Goal: Task Accomplishment & Management: Use online tool/utility

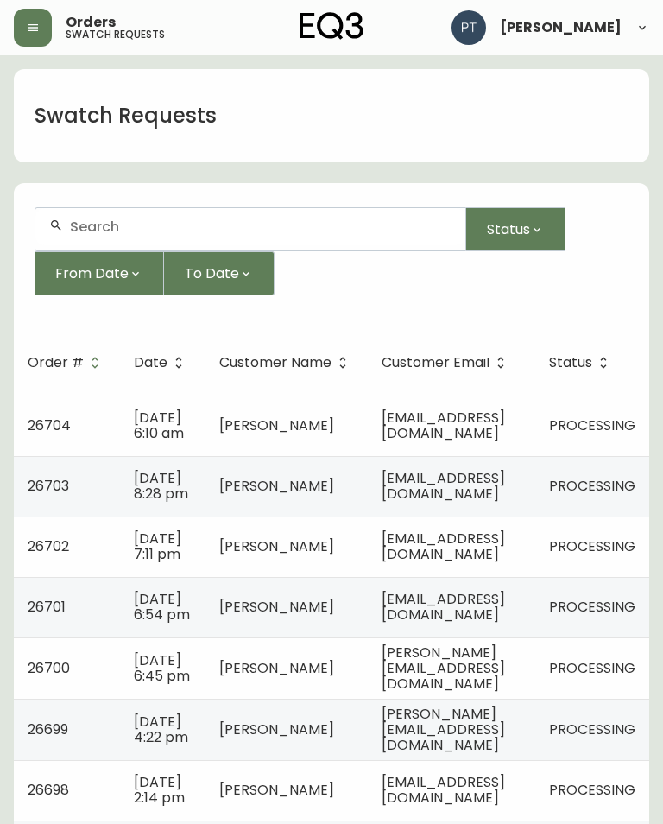
click at [560, 410] on td "PROCESSING" at bounding box center [592, 425] width 114 height 60
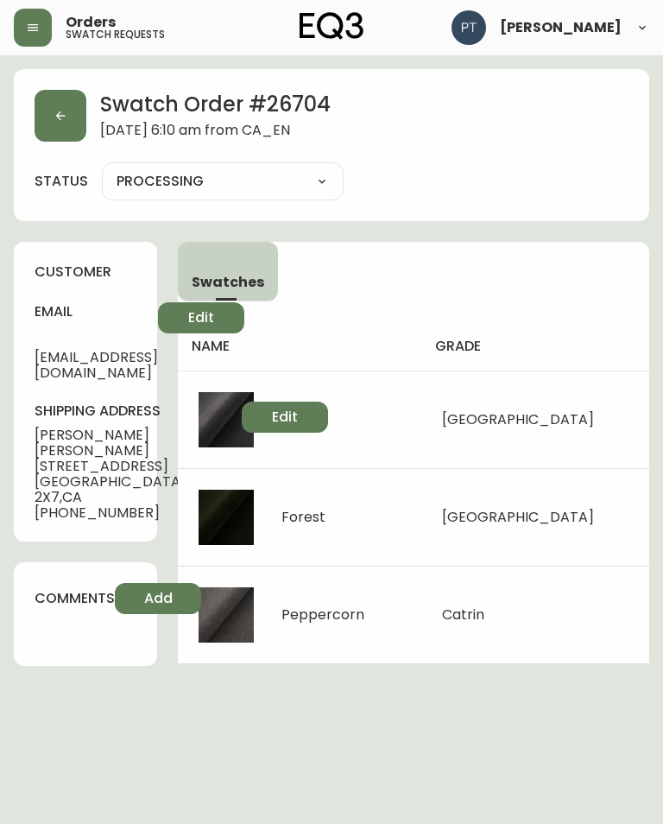
click at [74, 118] on button "button" at bounding box center [61, 116] width 52 height 52
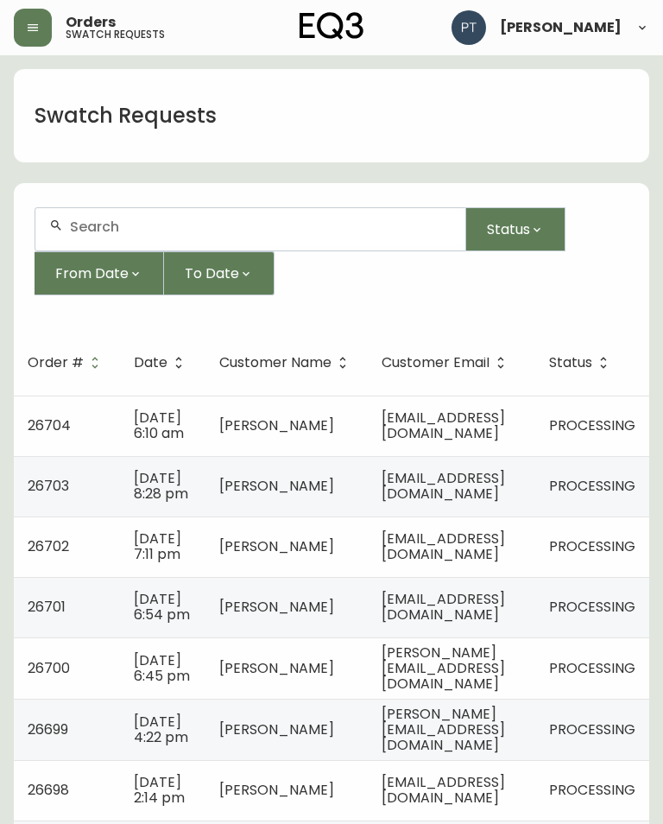
click at [478, 502] on span "[EMAIL_ADDRESS][DOMAIN_NAME]" at bounding box center [443, 485] width 123 height 35
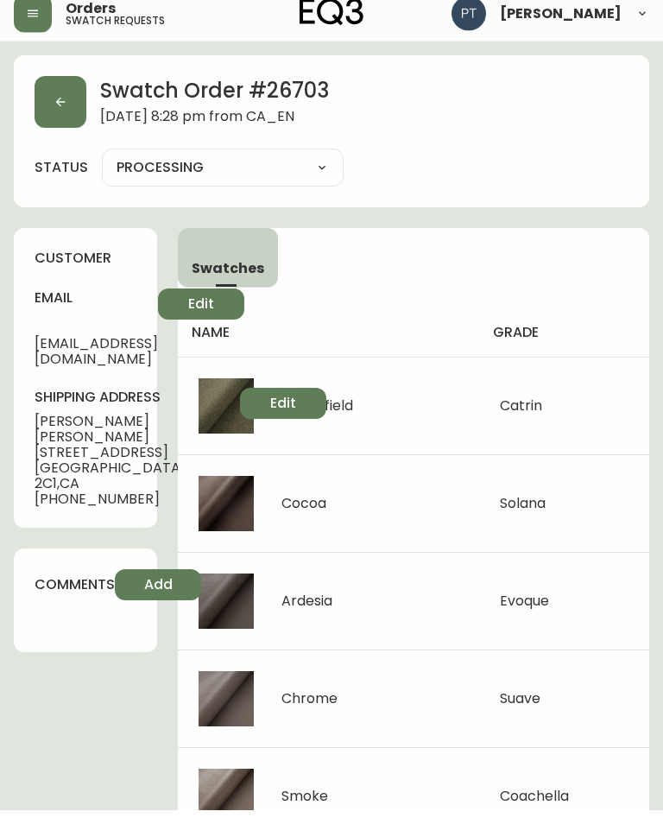
scroll to position [9, 0]
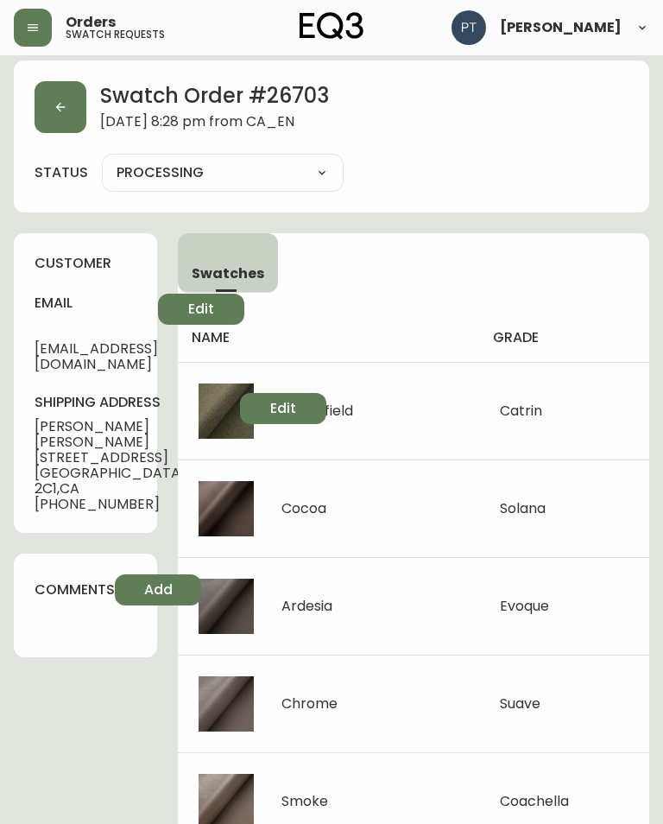
click at [71, 102] on button "button" at bounding box center [61, 107] width 52 height 52
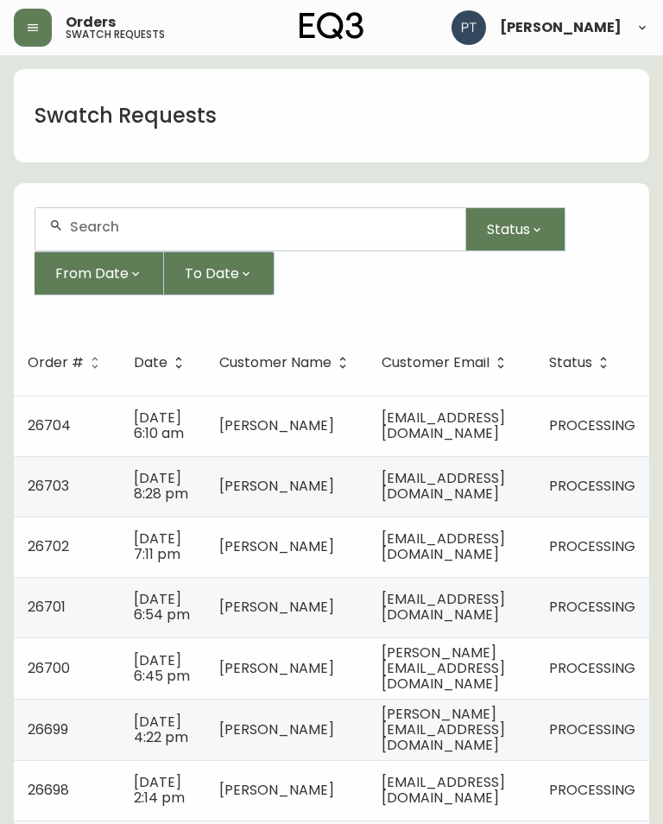
click at [505, 557] on span "[EMAIL_ADDRESS][DOMAIN_NAME]" at bounding box center [443, 545] width 123 height 35
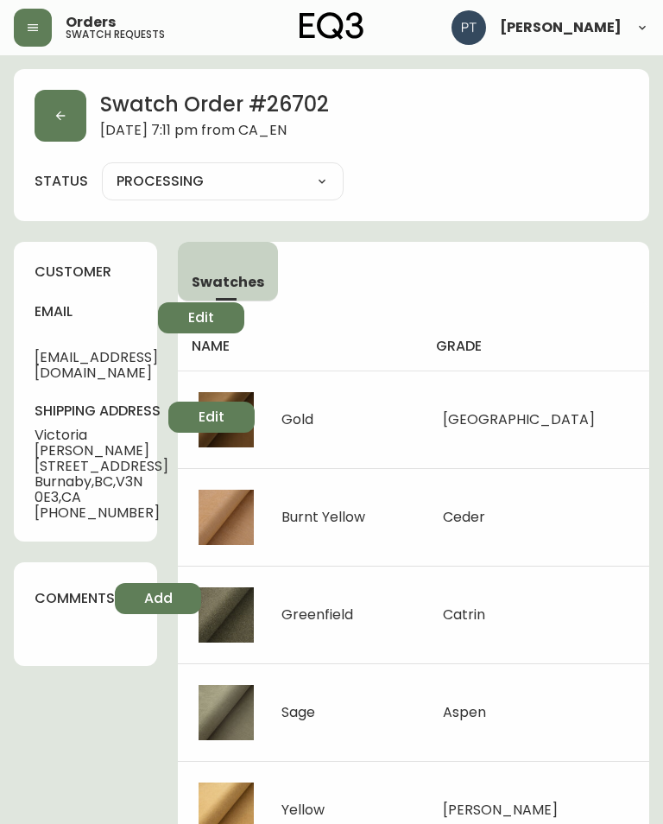
click at [68, 106] on button "button" at bounding box center [61, 116] width 52 height 52
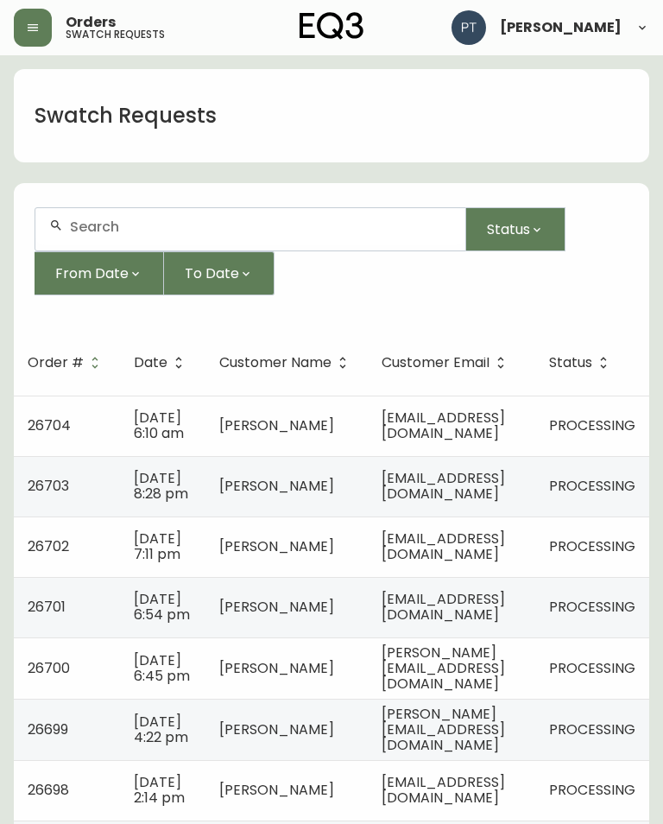
click at [454, 624] on span "[EMAIL_ADDRESS][DOMAIN_NAME]" at bounding box center [443, 606] width 123 height 35
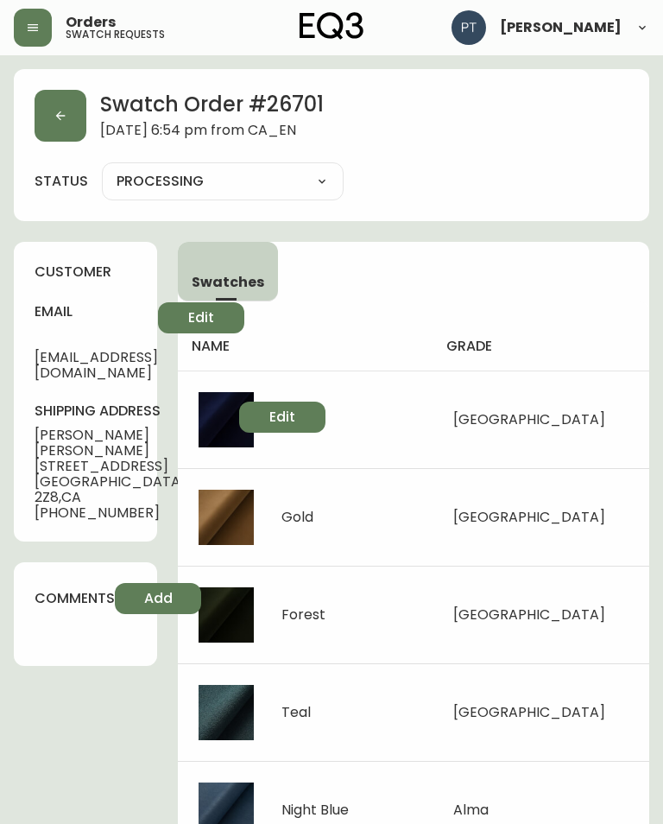
click at [52, 121] on button "button" at bounding box center [61, 116] width 52 height 52
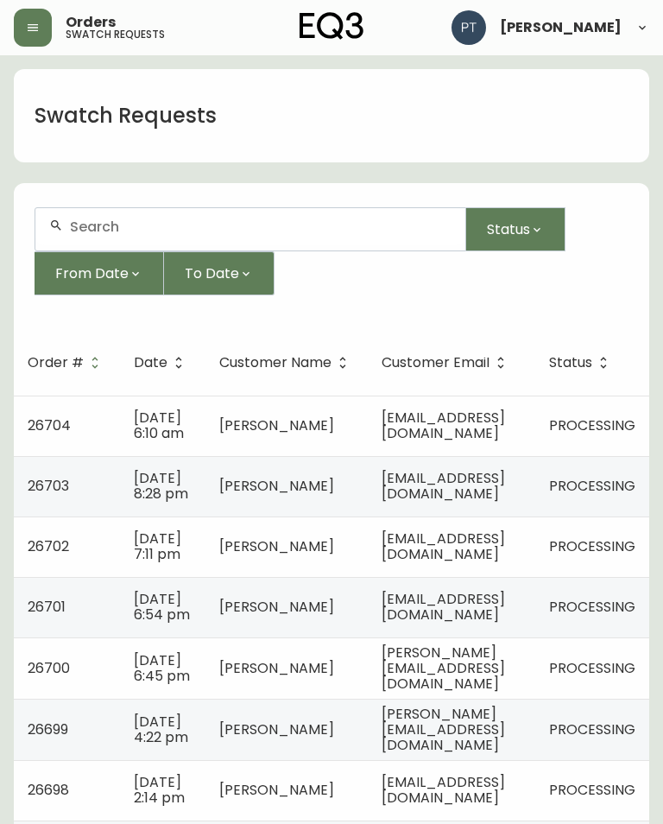
click at [505, 693] on span "[PERSON_NAME][EMAIL_ADDRESS][DOMAIN_NAME]" at bounding box center [443, 667] width 123 height 51
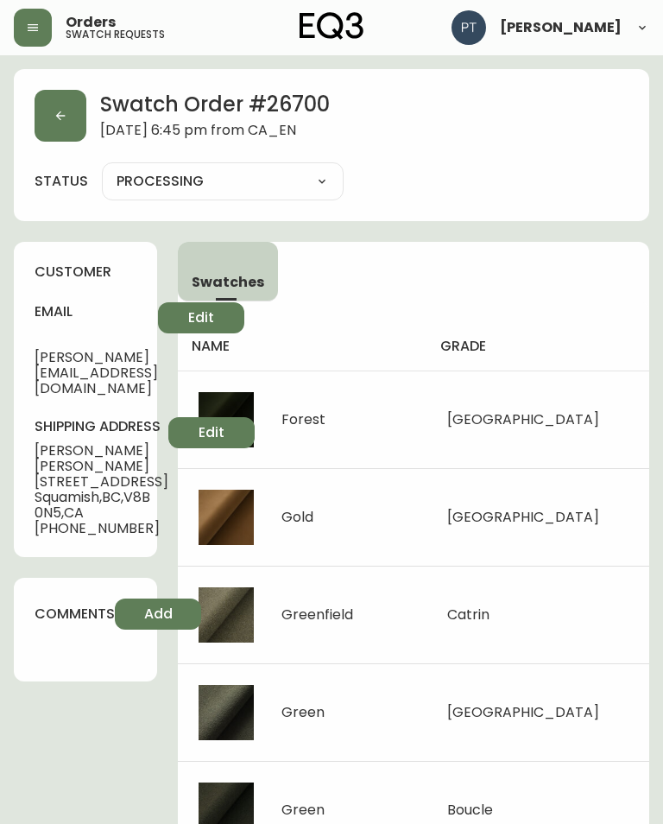
click at [57, 122] on icon "button" at bounding box center [61, 116] width 14 height 14
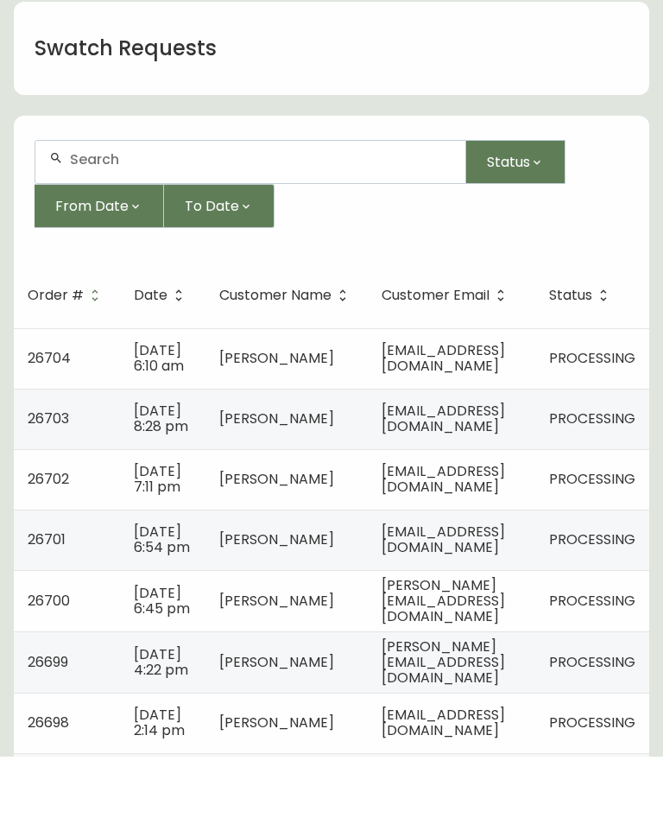
scroll to position [92, 0]
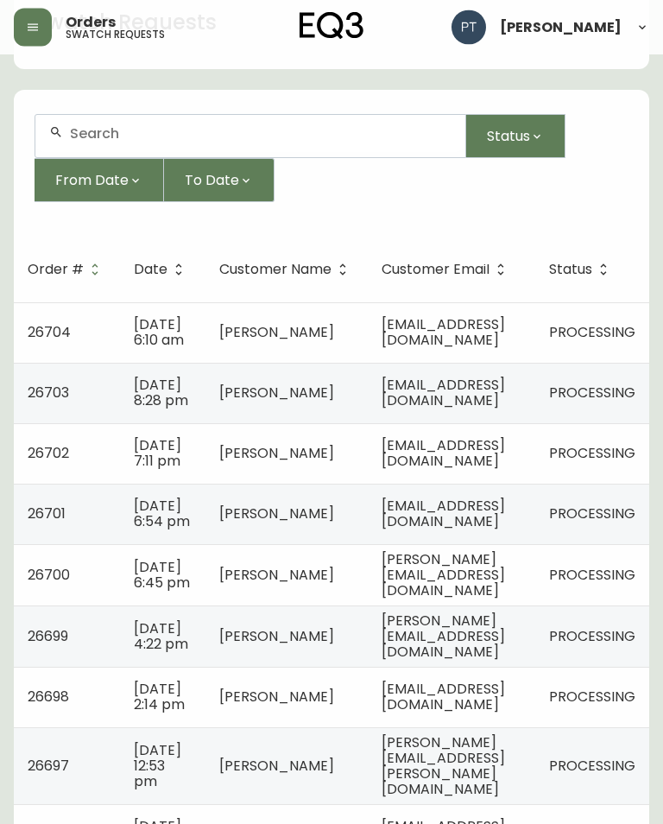
click at [505, 662] on span "[PERSON_NAME][EMAIL_ADDRESS][DOMAIN_NAME]" at bounding box center [443, 636] width 123 height 51
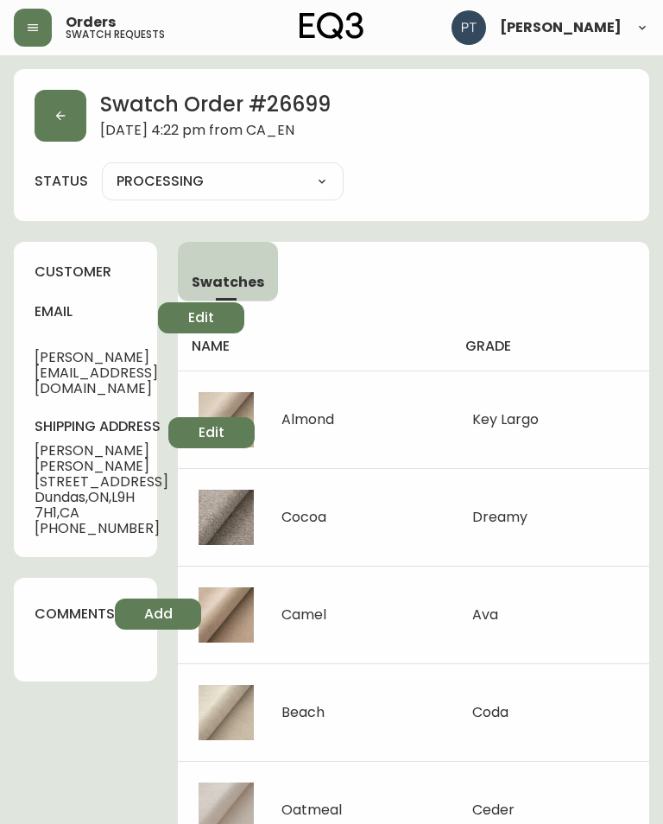
click at [64, 115] on icon "button" at bounding box center [61, 116] width 14 height 14
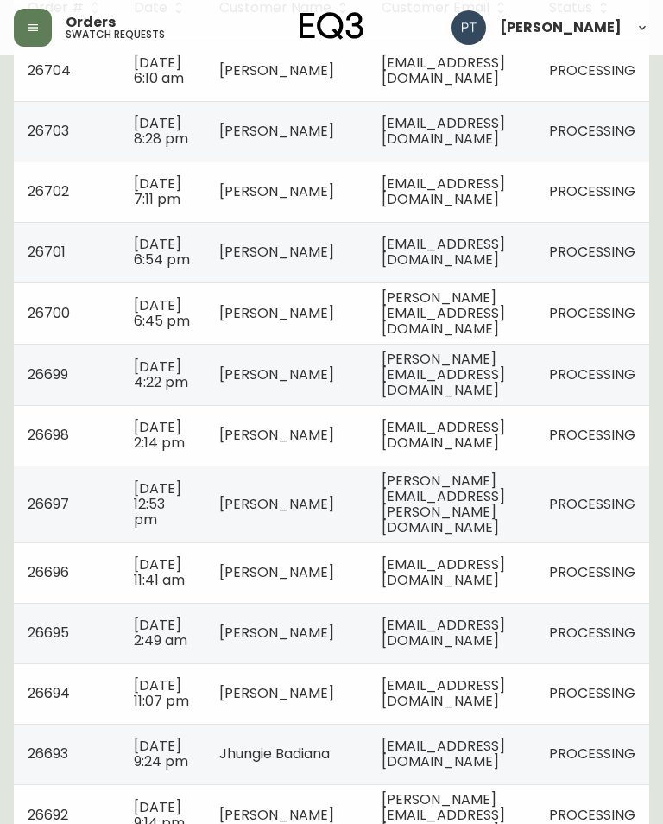
scroll to position [402, 0]
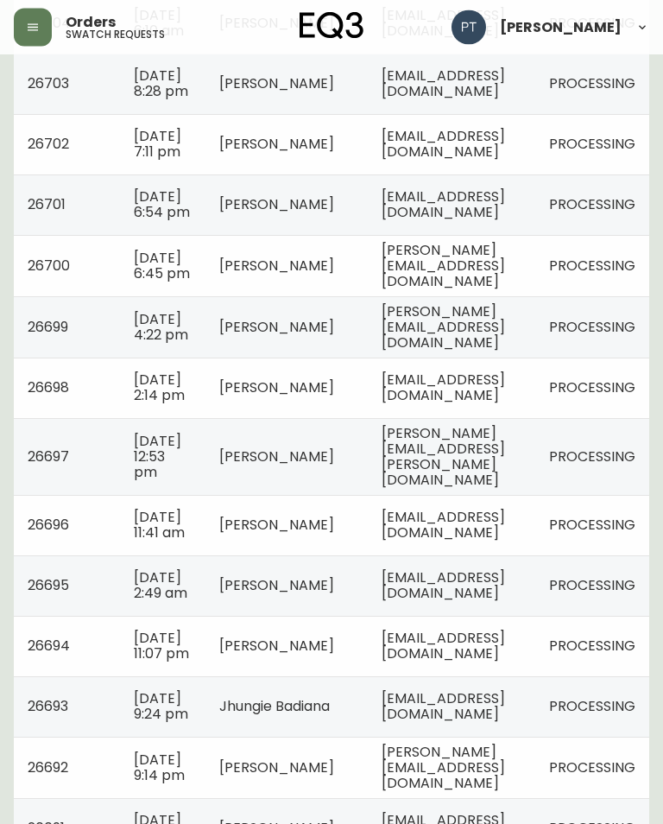
click at [505, 406] on span "[EMAIL_ADDRESS][DOMAIN_NAME]" at bounding box center [443, 387] width 123 height 35
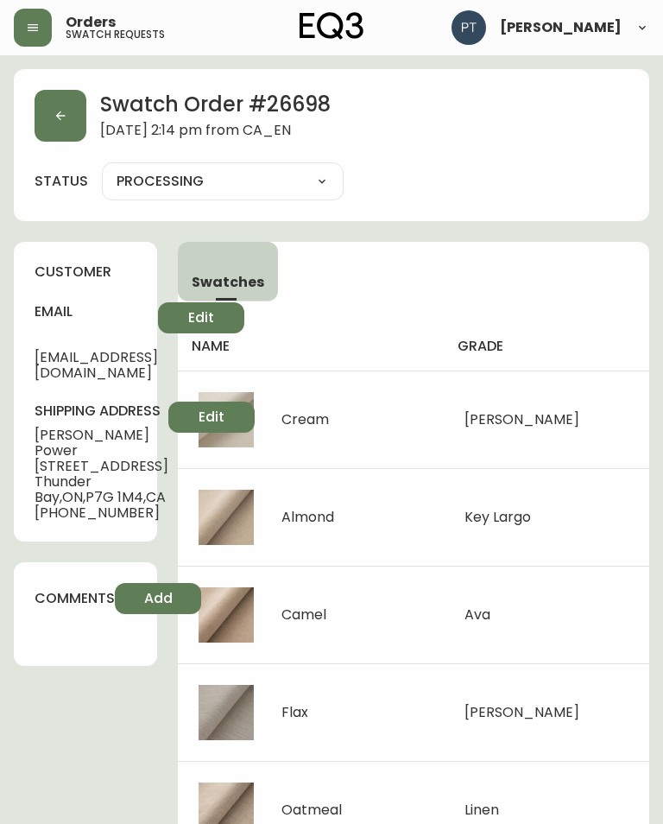
click at [73, 122] on button "button" at bounding box center [61, 116] width 52 height 52
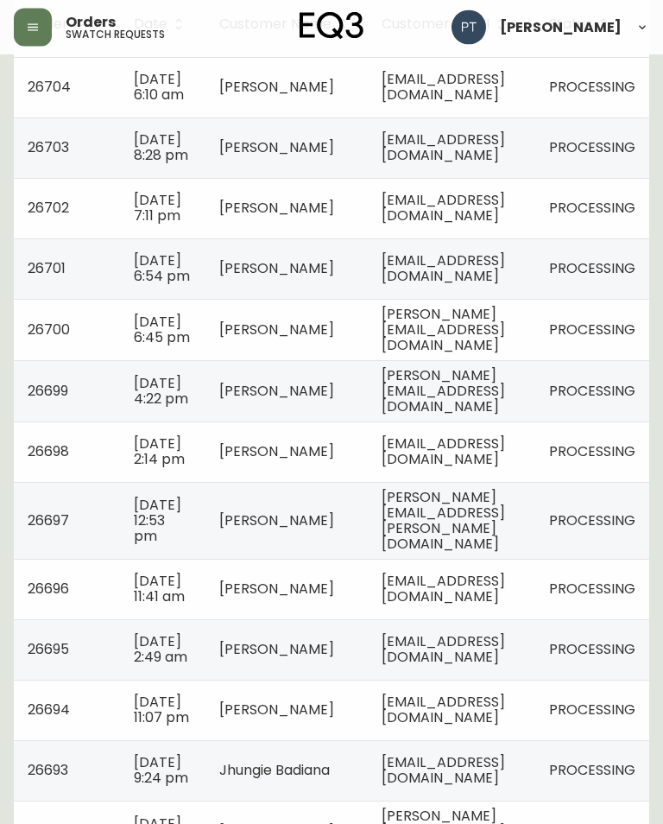
scroll to position [348, 0]
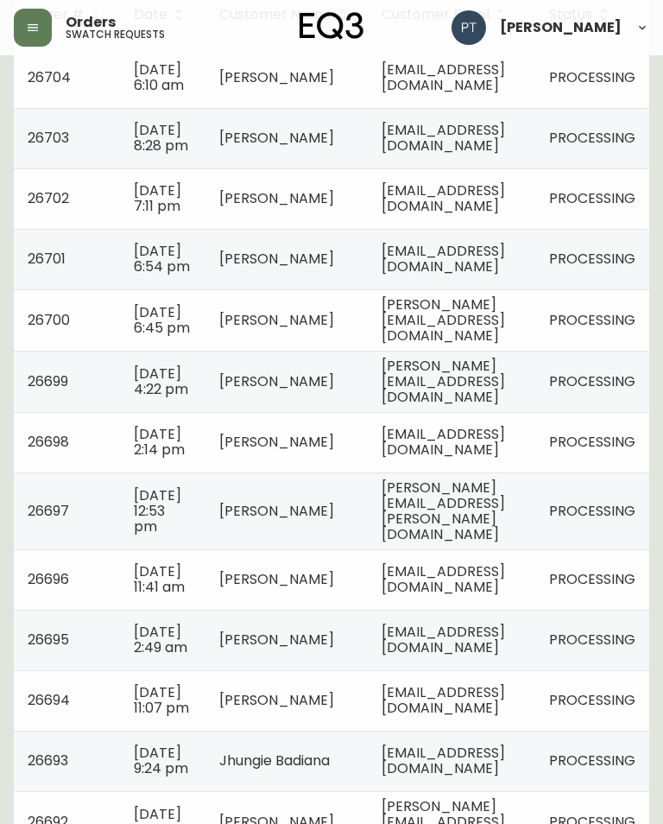
click at [505, 544] on span "[PERSON_NAME][EMAIL_ADDRESS][PERSON_NAME][DOMAIN_NAME]" at bounding box center [443, 511] width 123 height 66
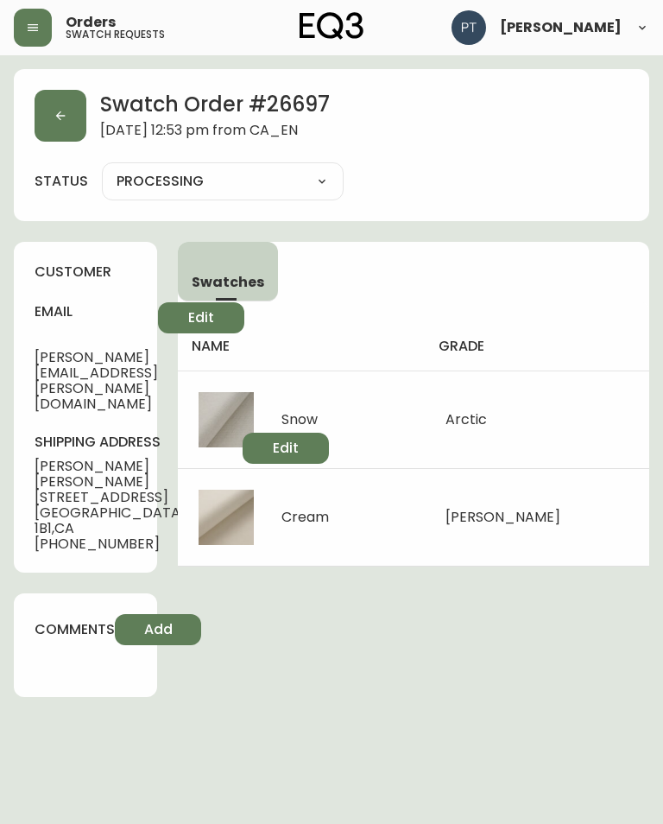
click at [60, 109] on icon "button" at bounding box center [61, 116] width 14 height 14
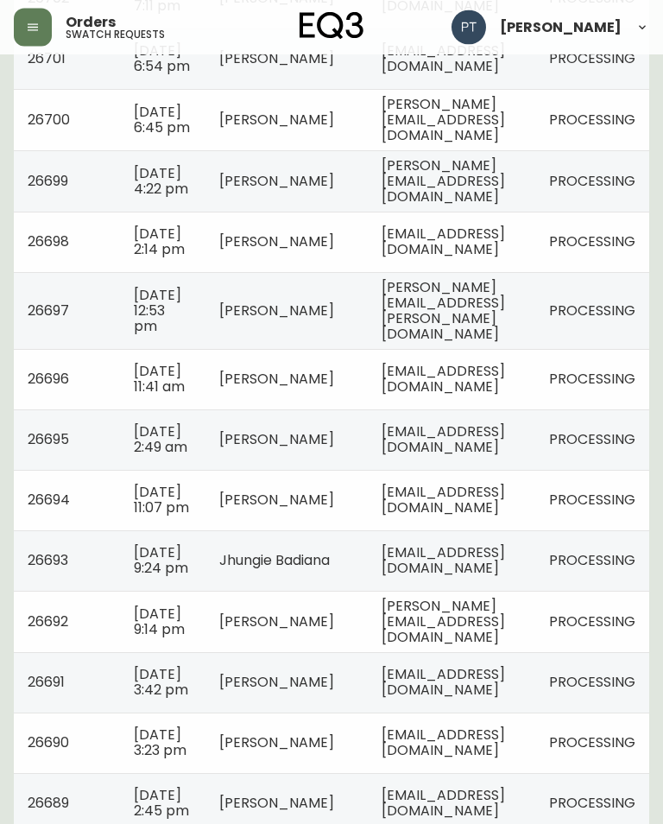
scroll to position [548, 0]
click at [535, 409] on td "[EMAIL_ADDRESS][DOMAIN_NAME]" at bounding box center [452, 379] width 168 height 60
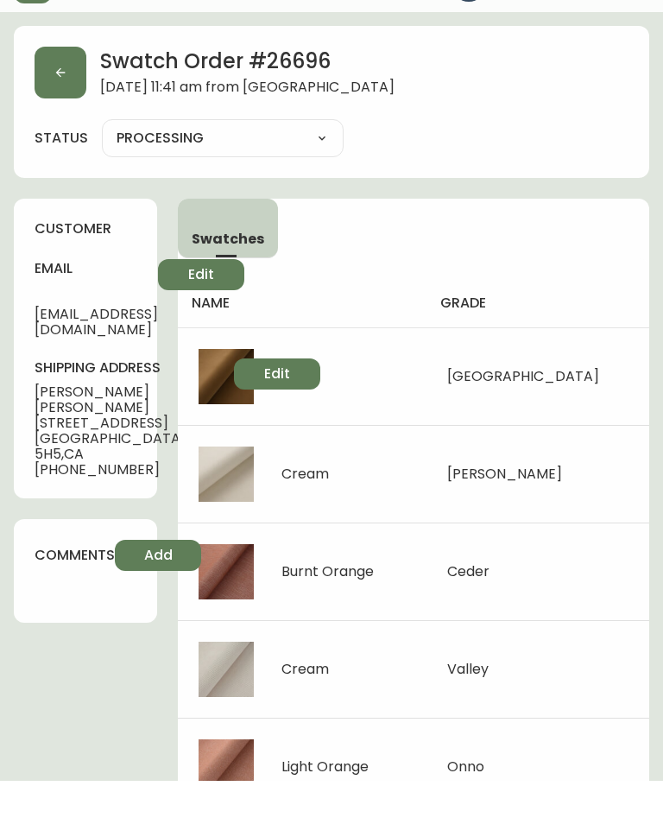
scroll to position [9, 0]
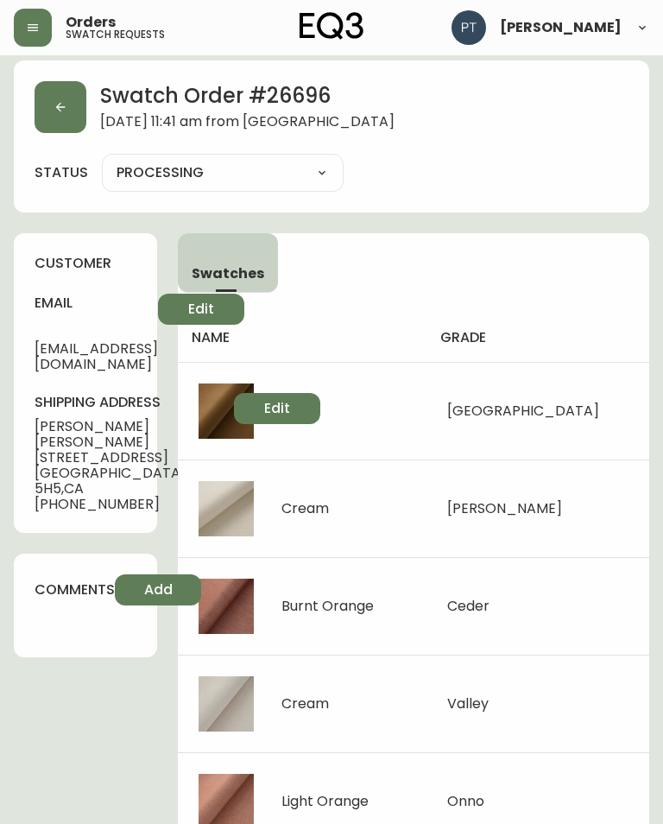
click at [52, 105] on button "button" at bounding box center [61, 107] width 52 height 52
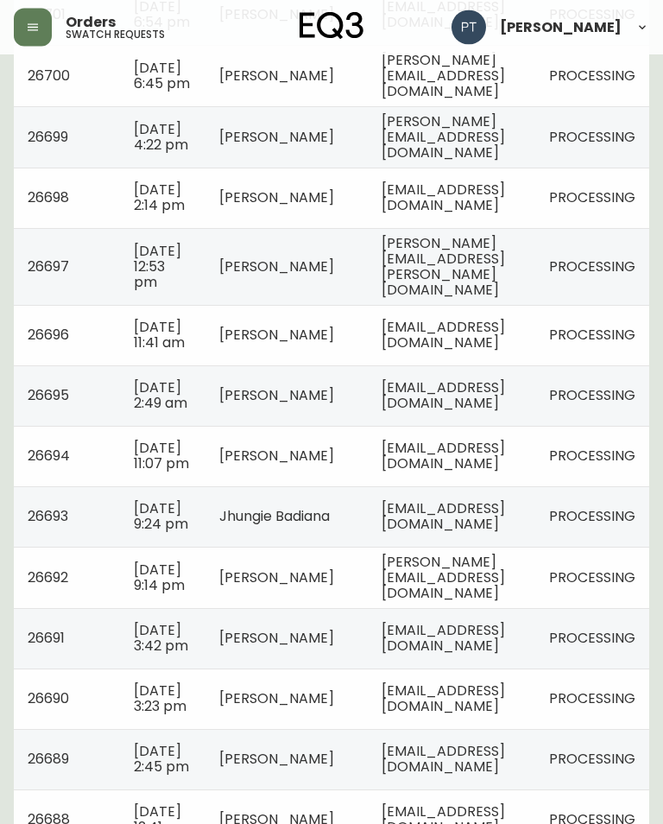
scroll to position [592, 0]
click at [505, 413] on span "[EMAIL_ADDRESS][DOMAIN_NAME]" at bounding box center [443, 394] width 123 height 35
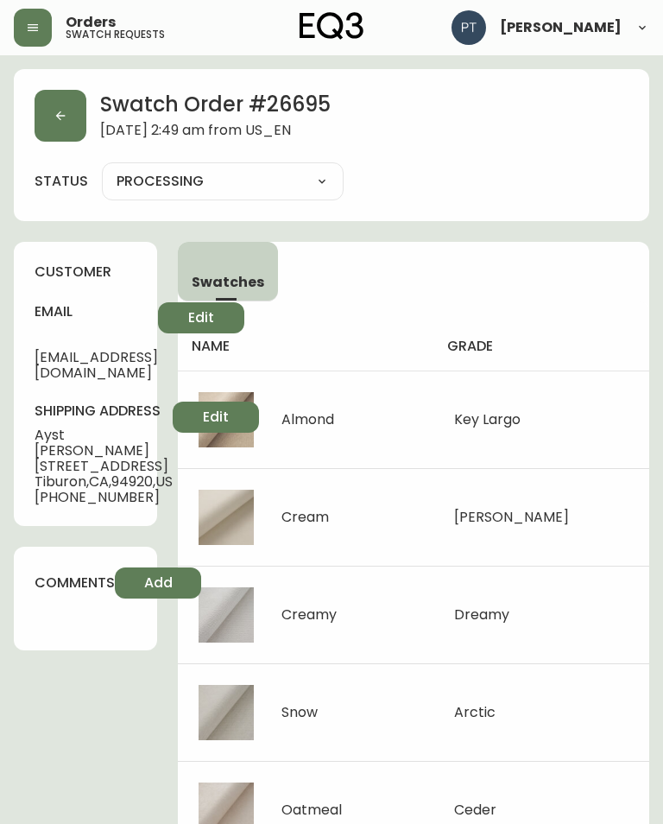
click at [68, 119] on button "button" at bounding box center [61, 116] width 52 height 52
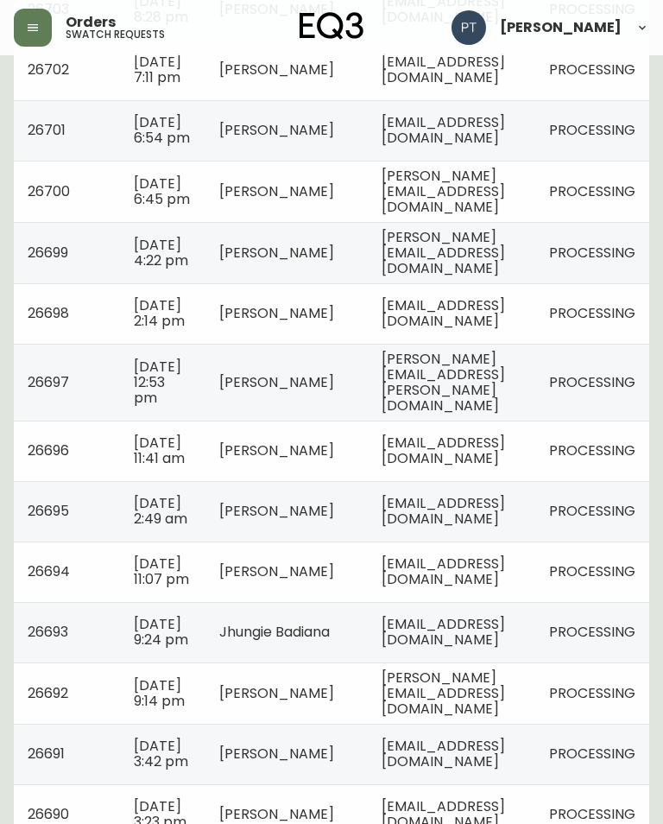
scroll to position [478, 0]
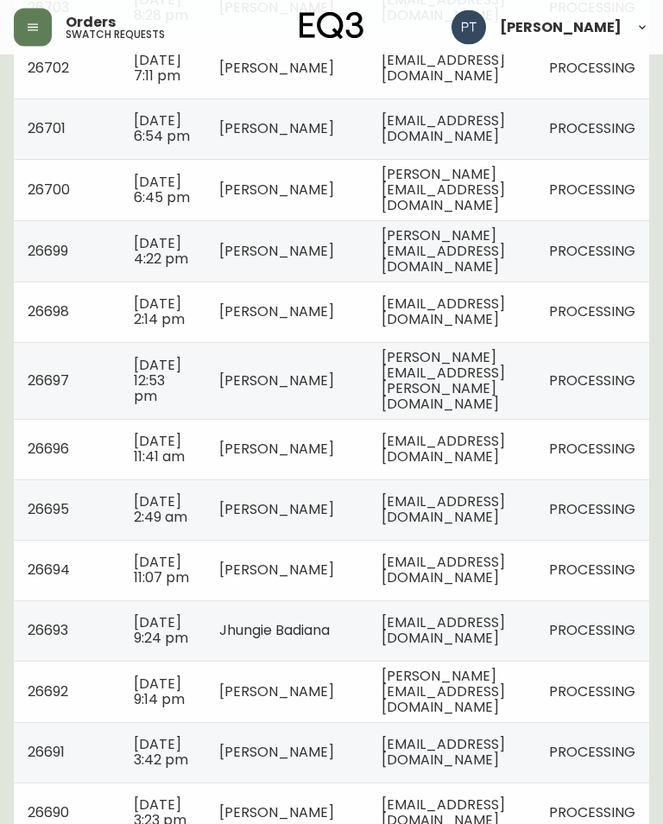
click at [505, 588] on span "[EMAIL_ADDRESS][DOMAIN_NAME]" at bounding box center [443, 570] width 123 height 35
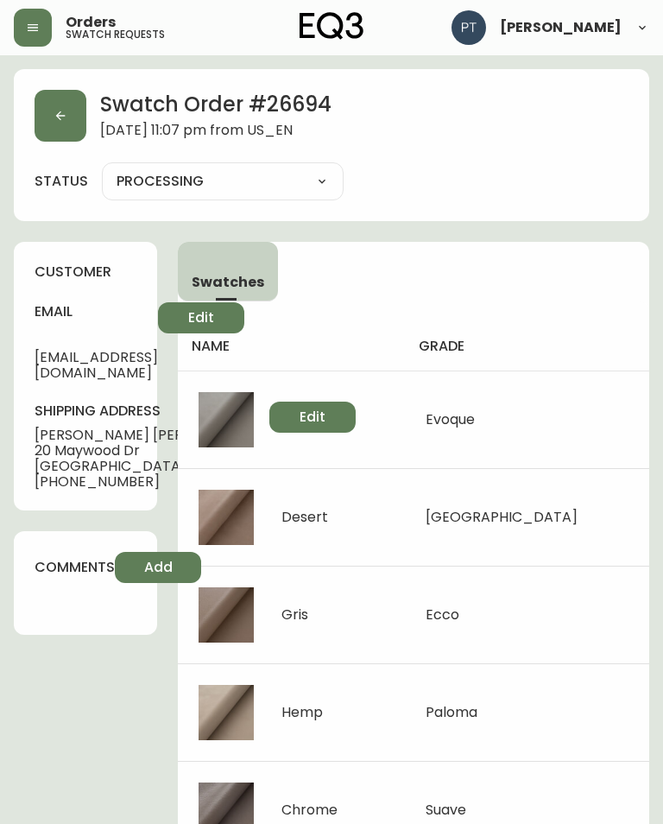
click at [48, 122] on button "button" at bounding box center [61, 116] width 52 height 52
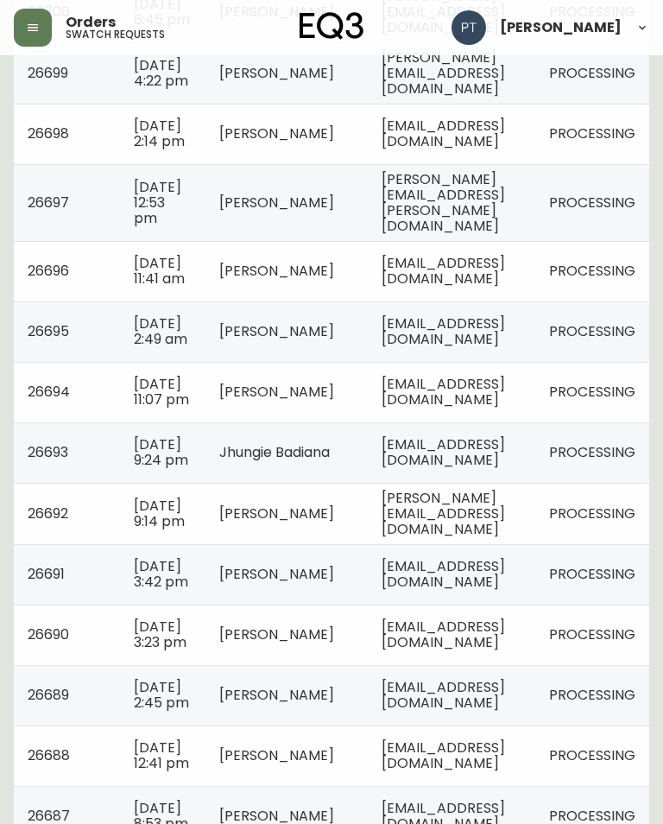
scroll to position [656, 0]
click at [533, 483] on td "[EMAIL_ADDRESS][DOMAIN_NAME]" at bounding box center [452, 452] width 168 height 60
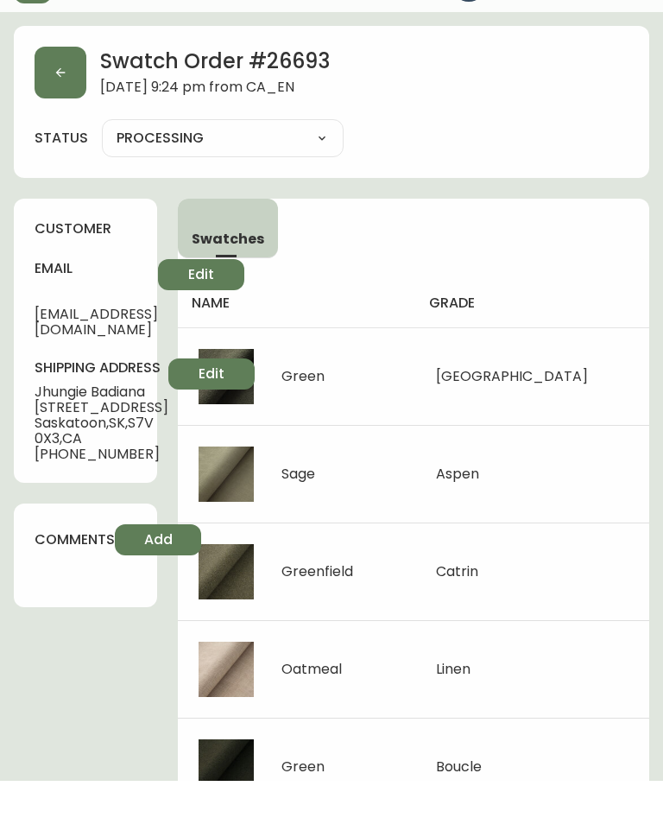
scroll to position [9, 0]
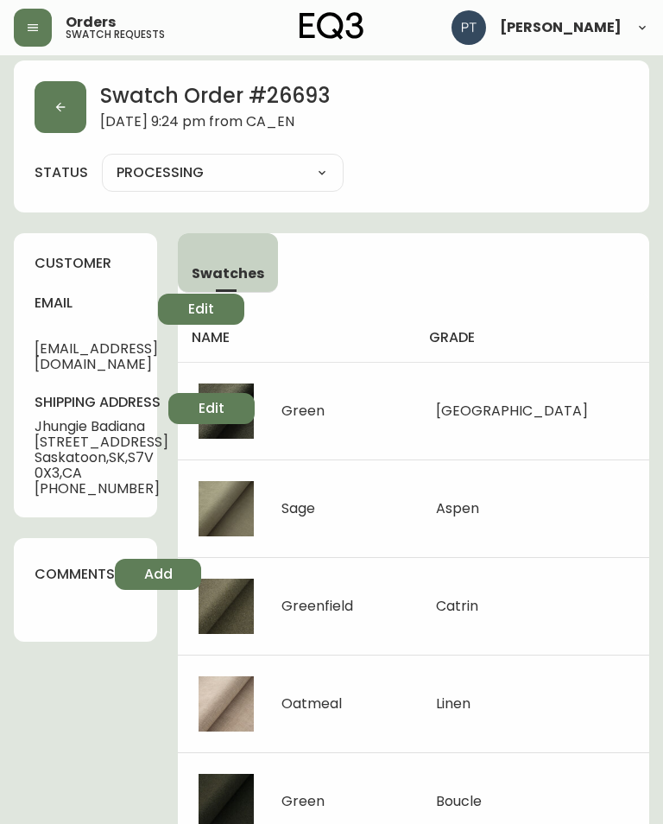
click at [84, 104] on button "button" at bounding box center [61, 107] width 52 height 52
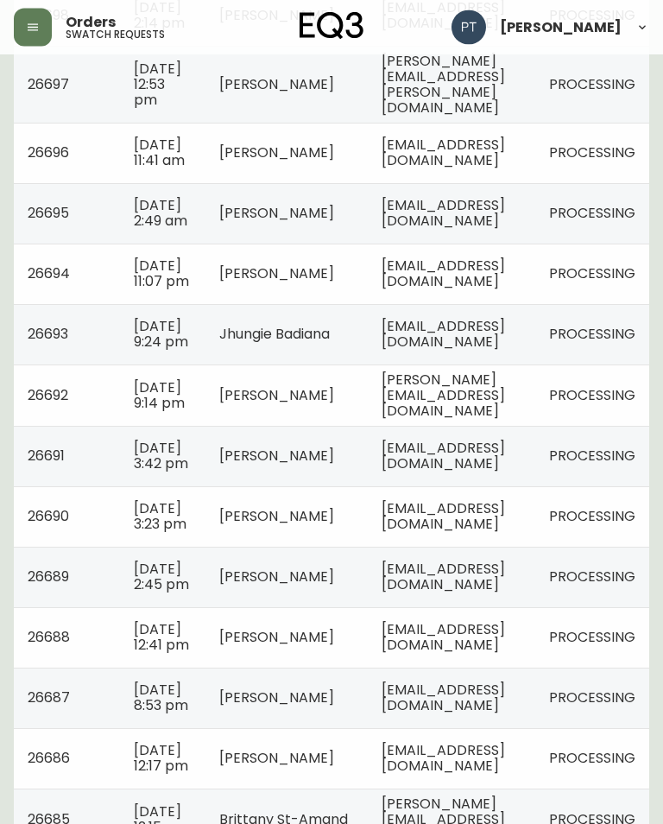
scroll to position [775, 0]
click at [535, 426] on td "[PERSON_NAME][EMAIL_ADDRESS][DOMAIN_NAME]" at bounding box center [452, 394] width 168 height 61
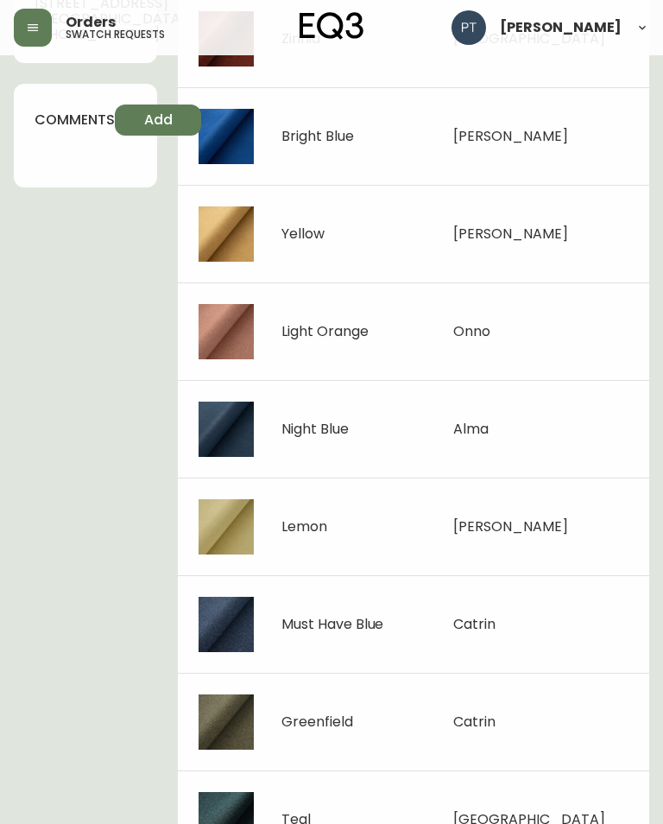
scroll to position [497, 0]
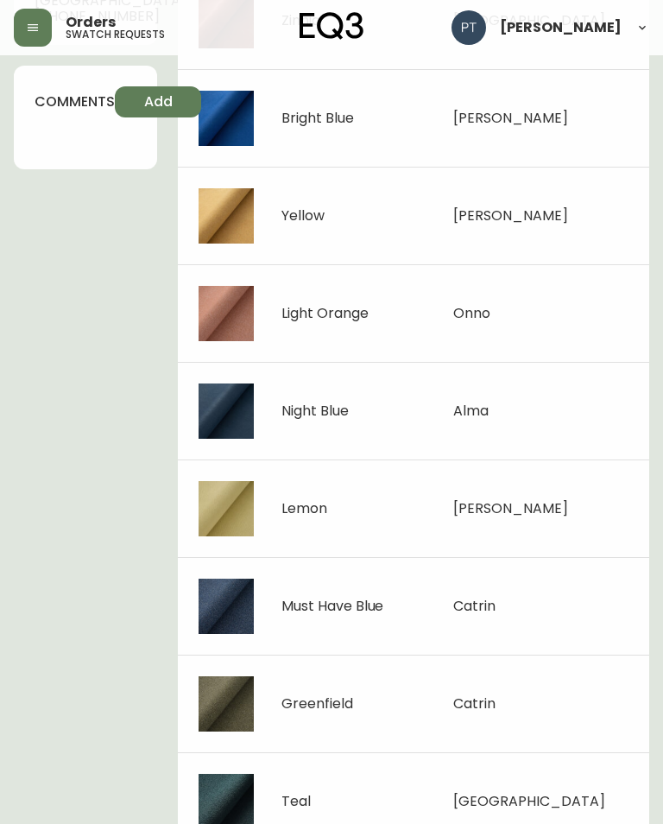
click at [661, 472] on main "Swatch Order # 26692 [DATE] 9:14 pm from [GEOGRAPHIC_DATA] status PROCESSING PR…" at bounding box center [331, 205] width 663 height 1292
click at [661, 465] on main "Swatch Order # 26692 [DATE] 9:14 pm from [GEOGRAPHIC_DATA] status PROCESSING PR…" at bounding box center [331, 205] width 663 height 1292
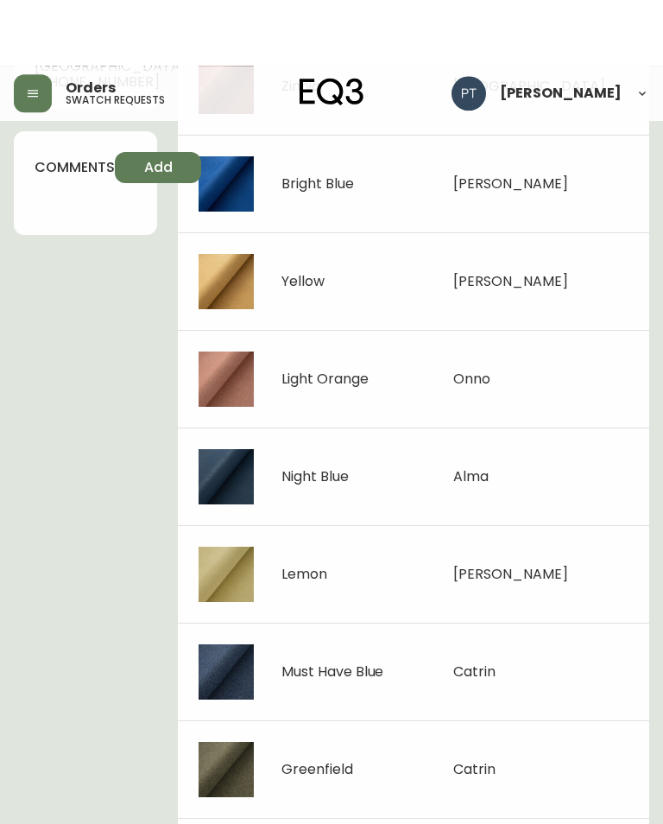
scroll to position [0, 0]
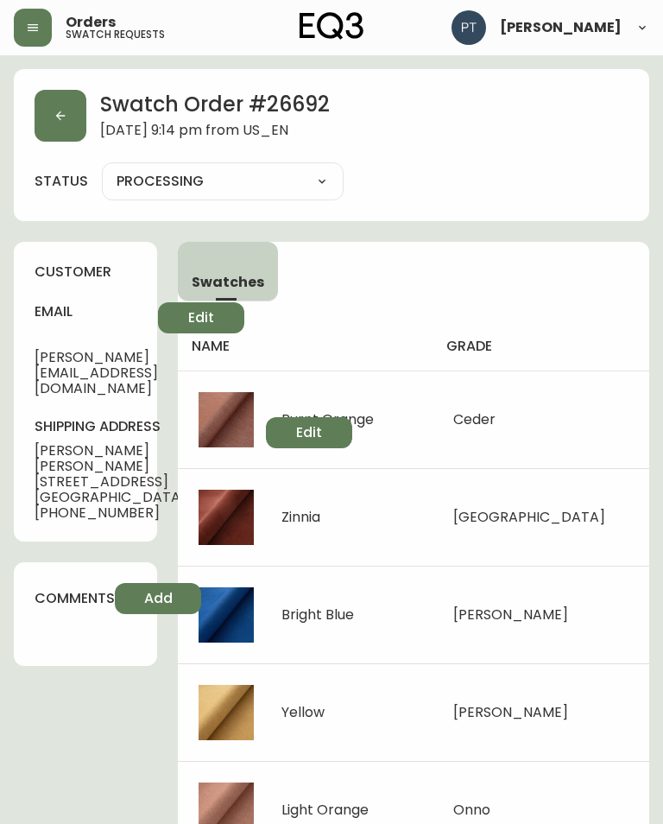
click at [51, 103] on button "button" at bounding box center [61, 116] width 52 height 52
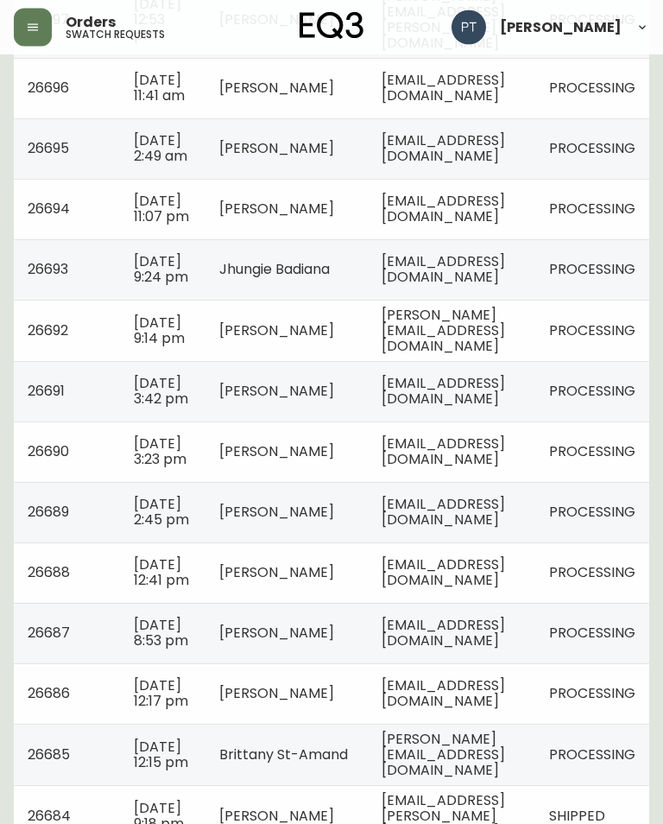
scroll to position [840, 0]
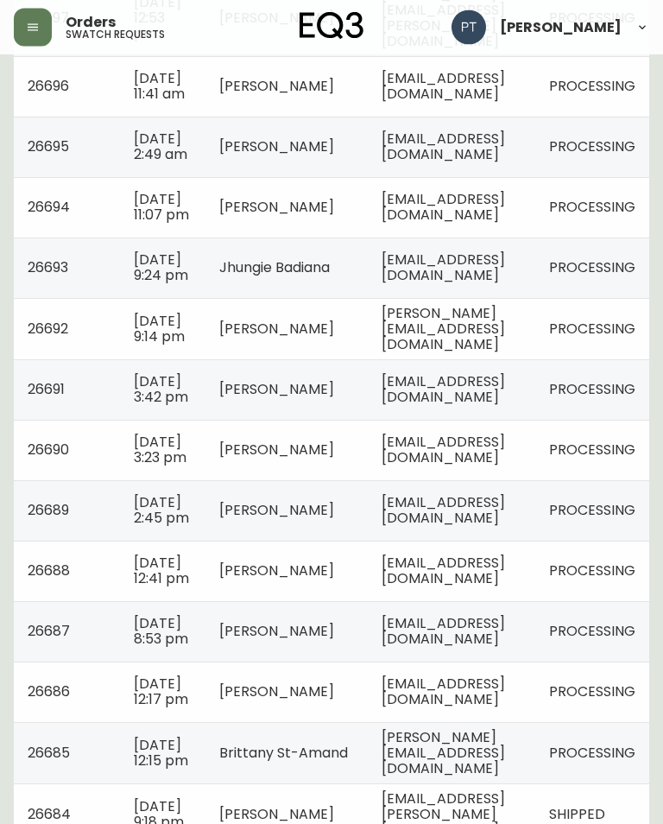
click at [505, 408] on span "[EMAIL_ADDRESS][DOMAIN_NAME]" at bounding box center [443, 389] width 123 height 35
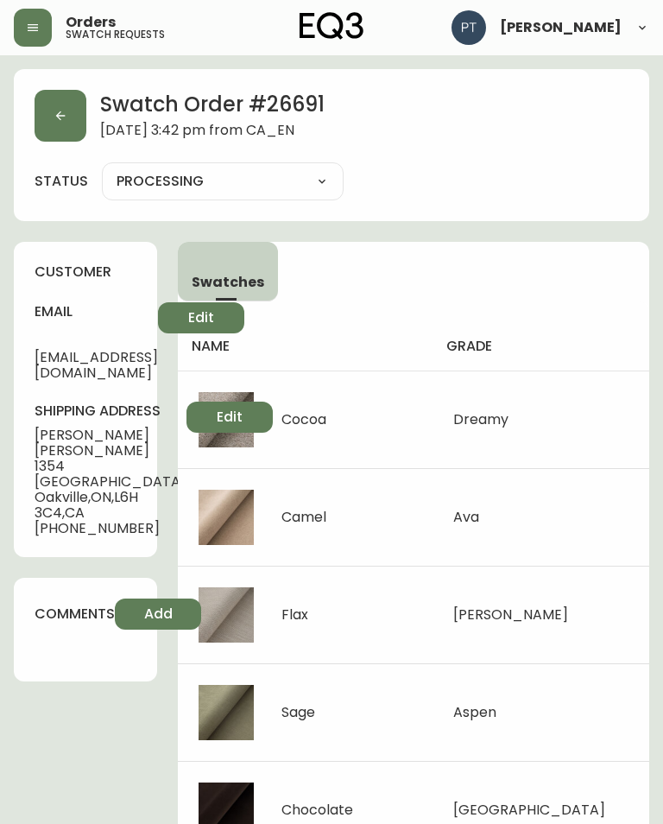
click at [61, 124] on button "button" at bounding box center [61, 116] width 52 height 52
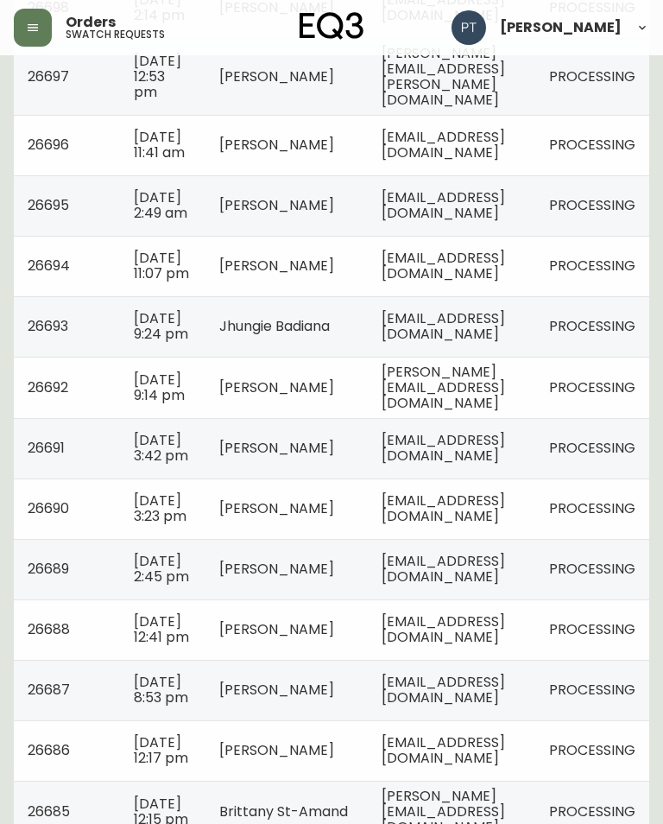
scroll to position [784, 0]
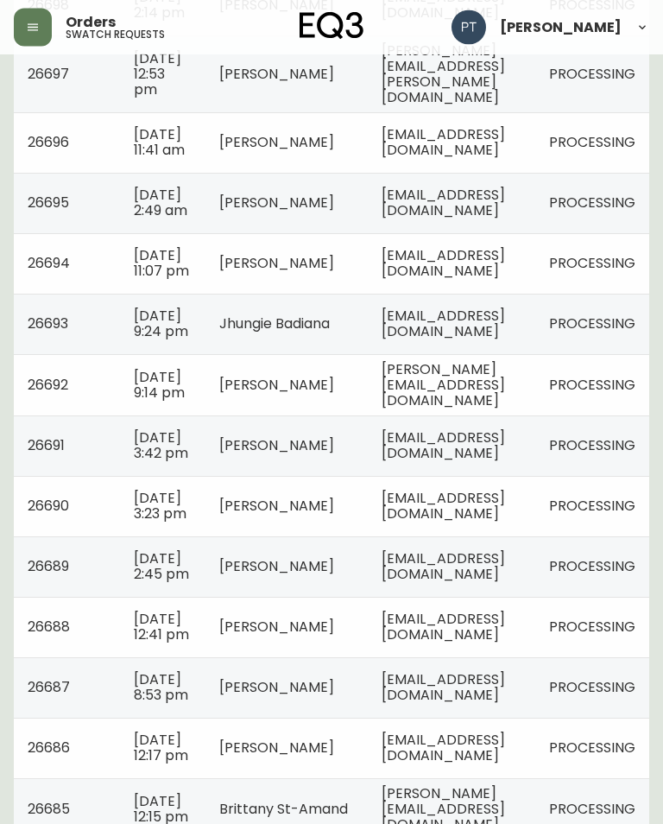
click at [471, 524] on span "[EMAIL_ADDRESS][DOMAIN_NAME]" at bounding box center [443, 506] width 123 height 35
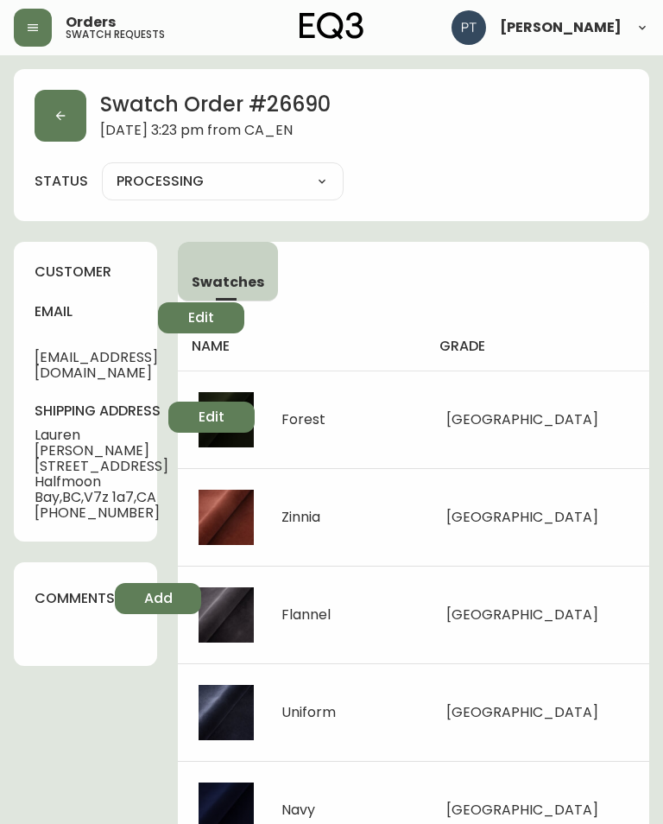
click at [75, 122] on button "button" at bounding box center [61, 116] width 52 height 52
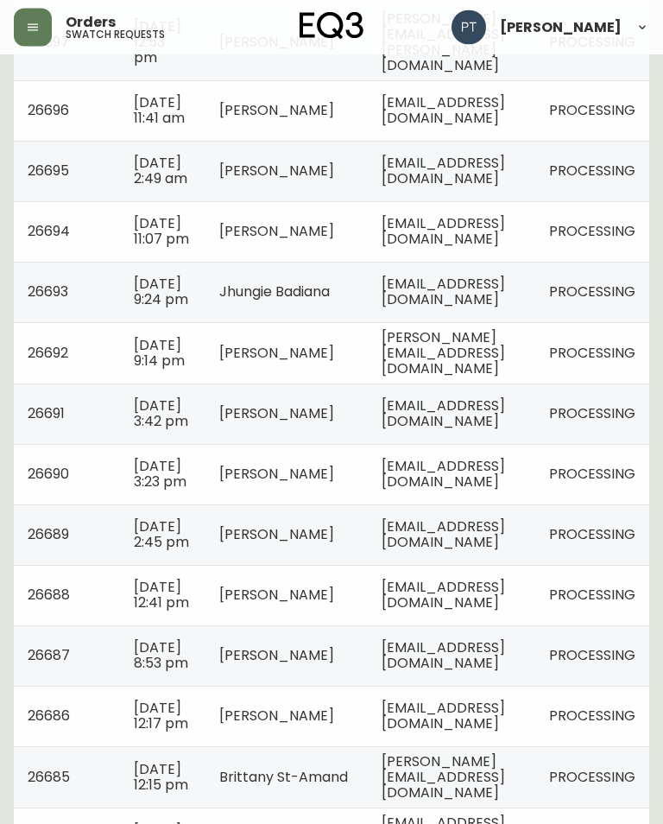
scroll to position [828, 0]
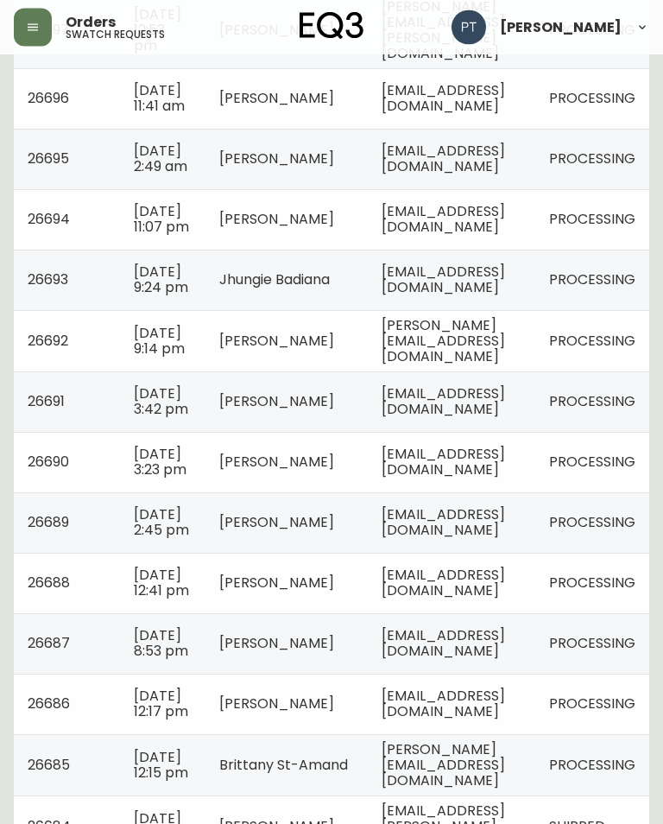
click at [500, 541] on span "[EMAIL_ADDRESS][DOMAIN_NAME]" at bounding box center [443, 522] width 123 height 35
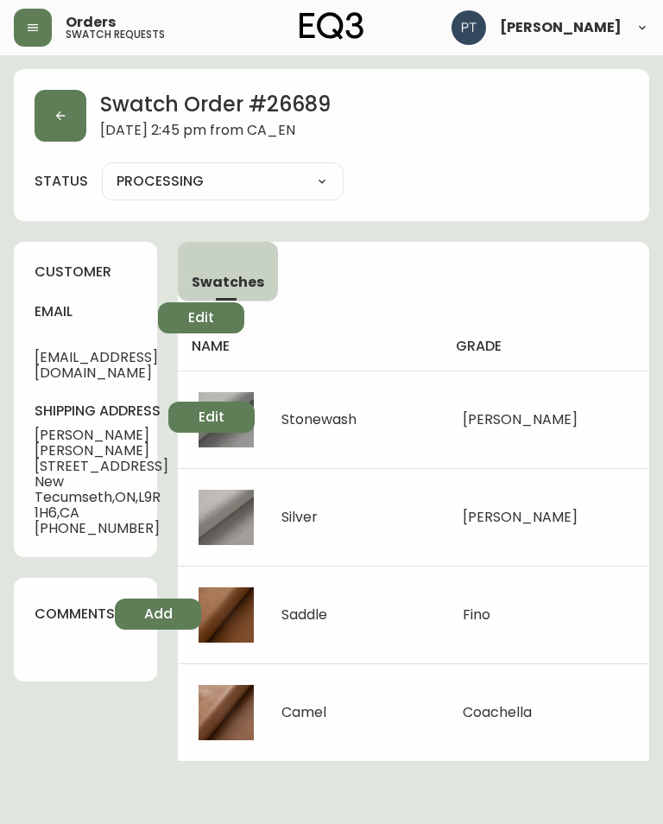
click at [79, 131] on button "button" at bounding box center [61, 116] width 52 height 52
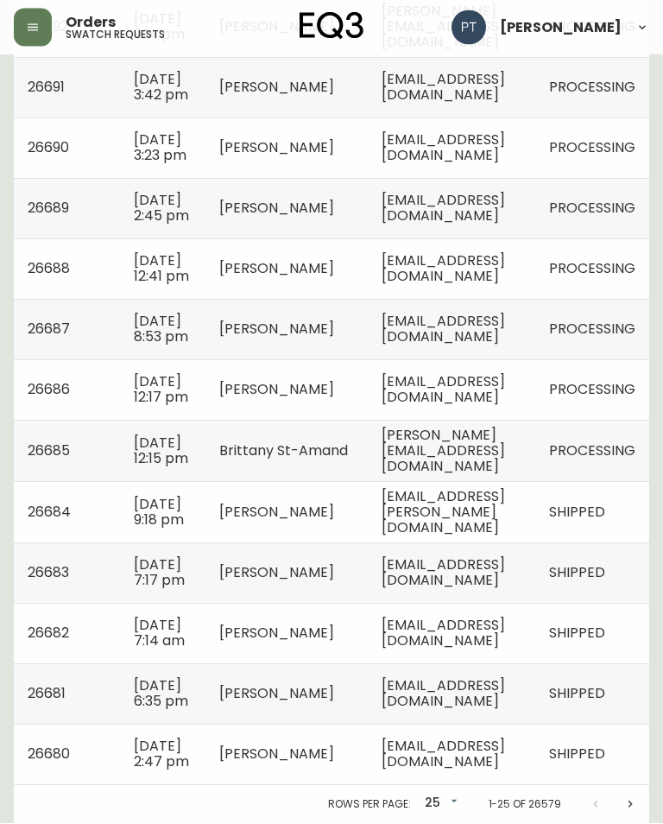
scroll to position [1190, 0]
click at [505, 287] on span "[EMAIL_ADDRESS][DOMAIN_NAME]" at bounding box center [443, 268] width 123 height 35
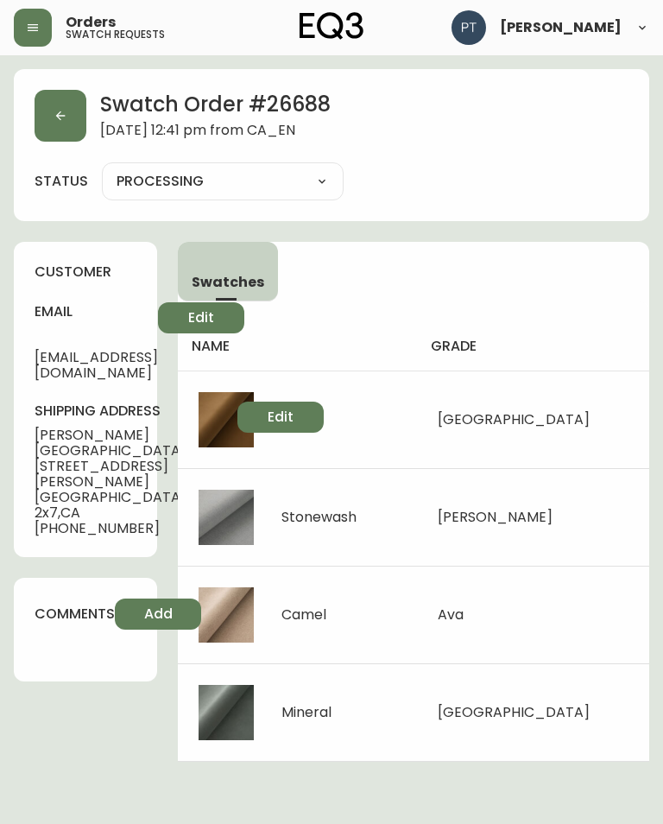
click at [61, 122] on icon "button" at bounding box center [61, 116] width 14 height 14
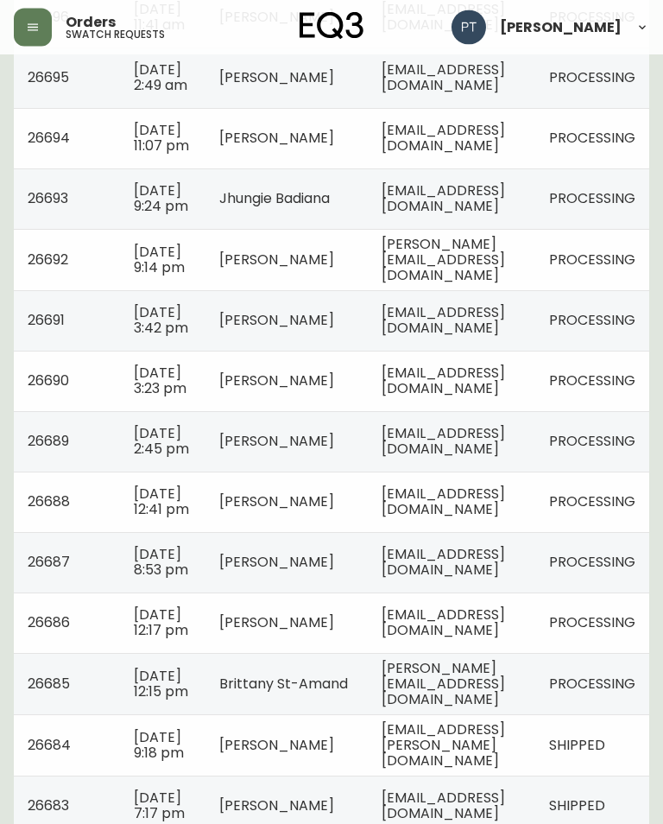
scroll to position [914, 0]
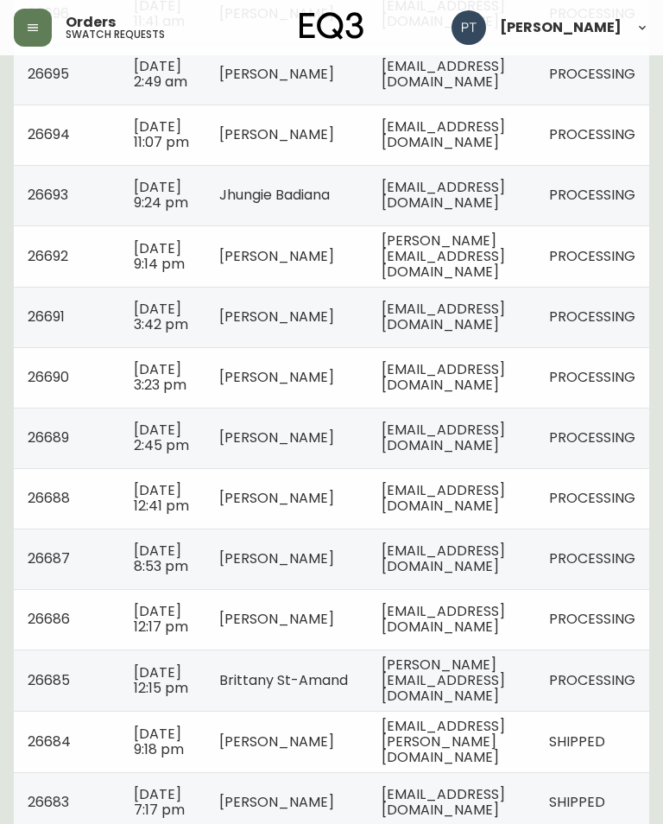
click at [480, 589] on td "[EMAIL_ADDRESS][DOMAIN_NAME]" at bounding box center [452, 558] width 168 height 60
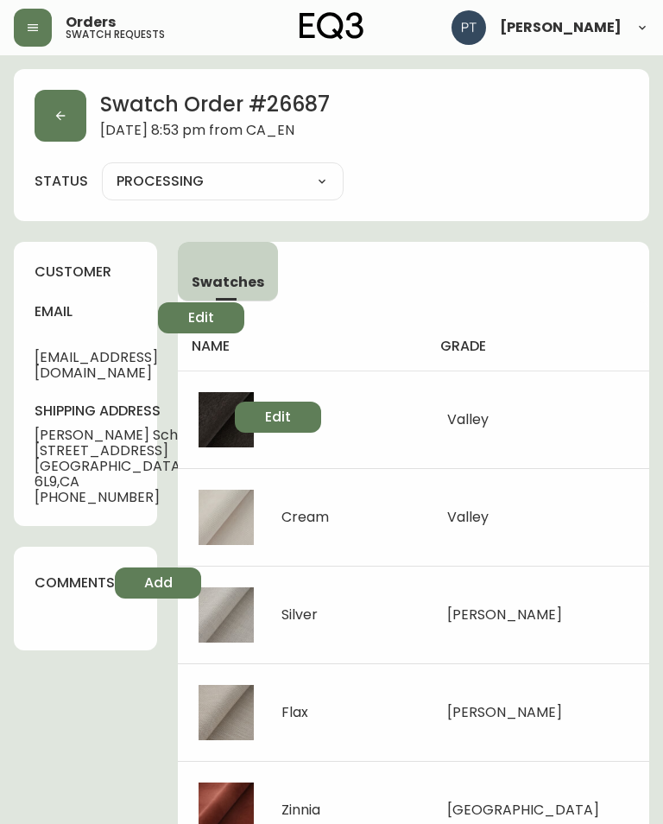
click at [67, 113] on button "button" at bounding box center [61, 116] width 52 height 52
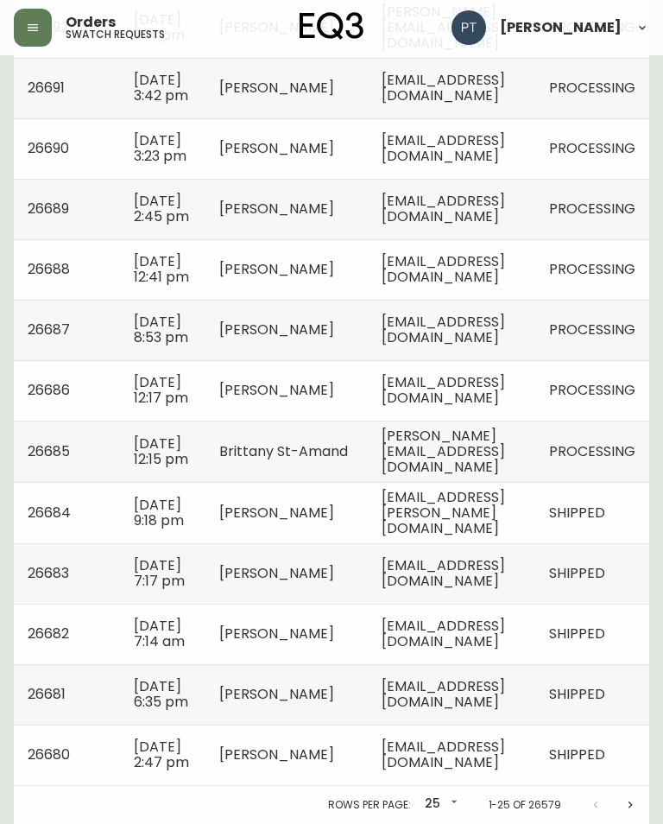
scroll to position [1303, 0]
click at [535, 373] on td "[EMAIL_ADDRESS][DOMAIN_NAME]" at bounding box center [452, 390] width 168 height 60
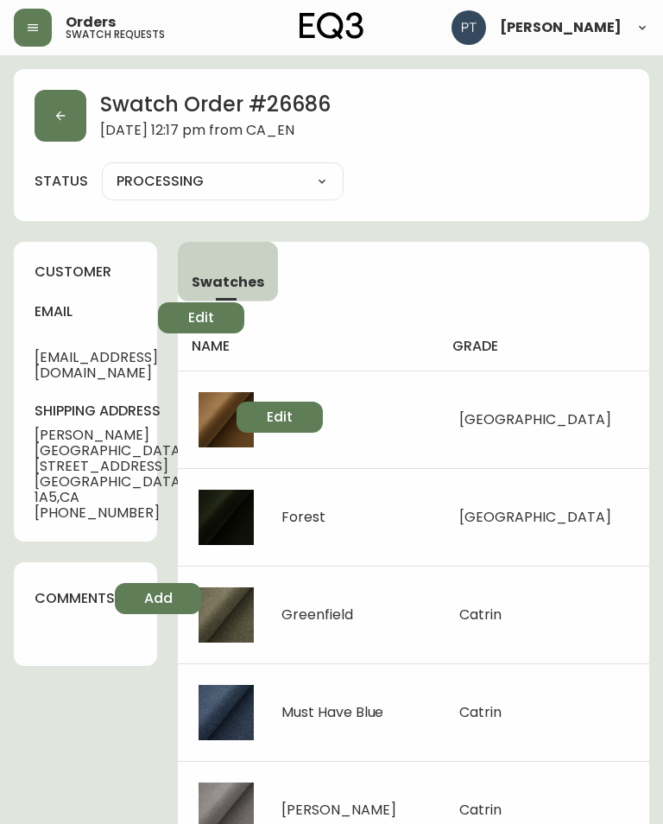
click at [68, 113] on button "button" at bounding box center [61, 116] width 52 height 52
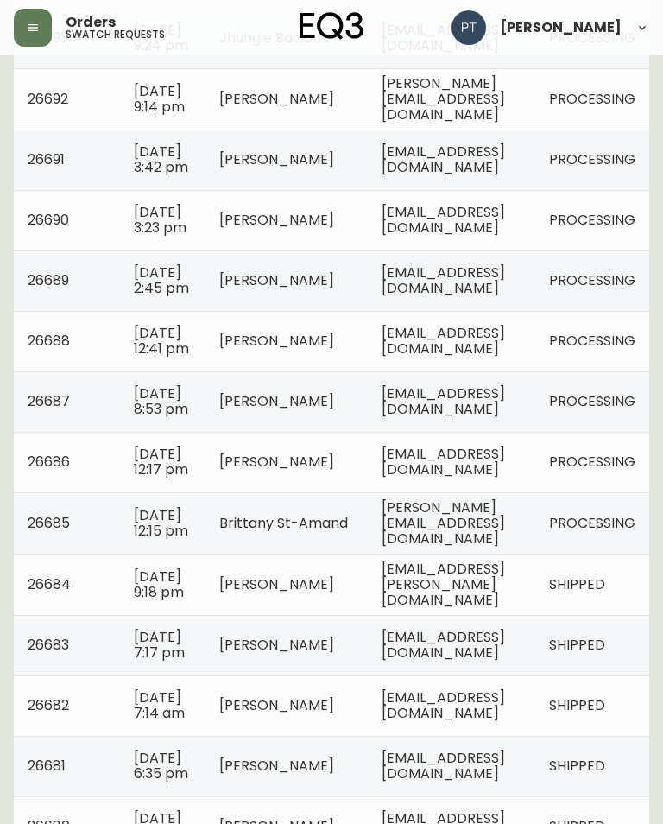
scroll to position [1072, 0]
click at [501, 547] on span "[PERSON_NAME][EMAIL_ADDRESS][DOMAIN_NAME]" at bounding box center [443, 522] width 123 height 51
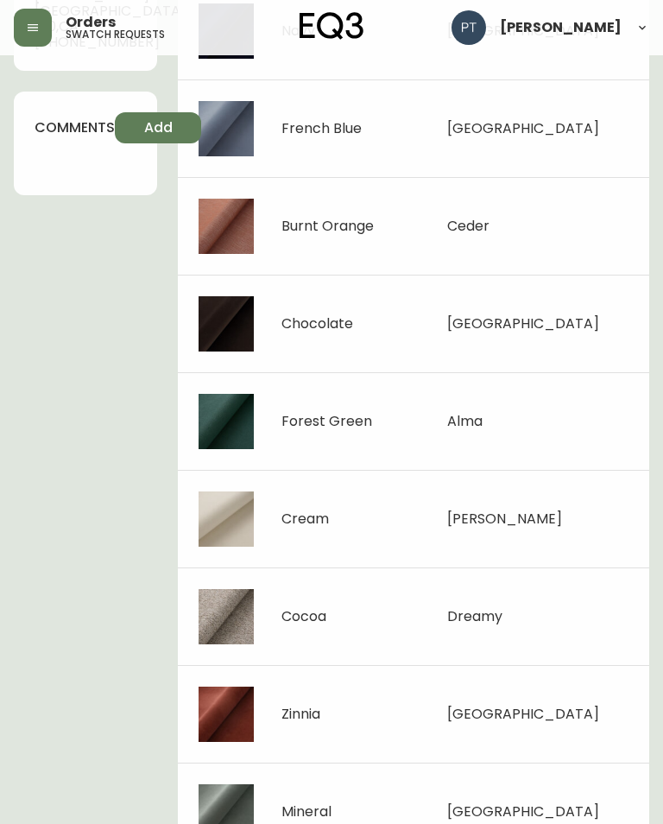
scroll to position [497, 0]
